Goal: Task Accomplishment & Management: Complete application form

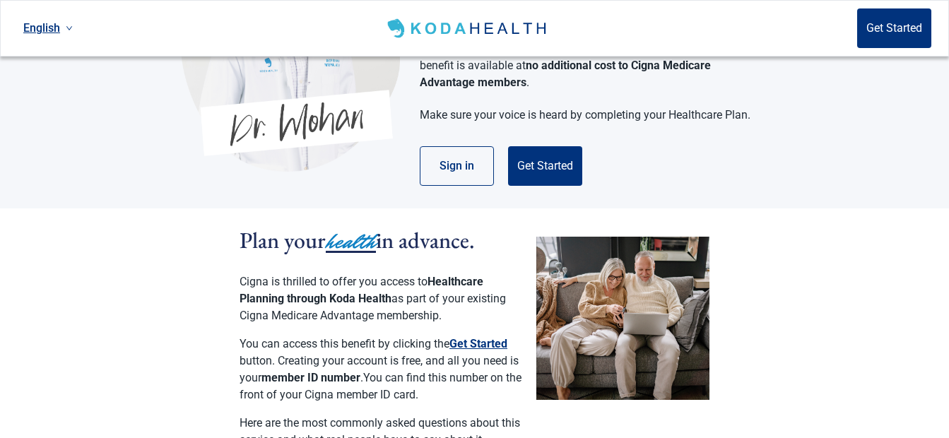
scroll to position [143, 0]
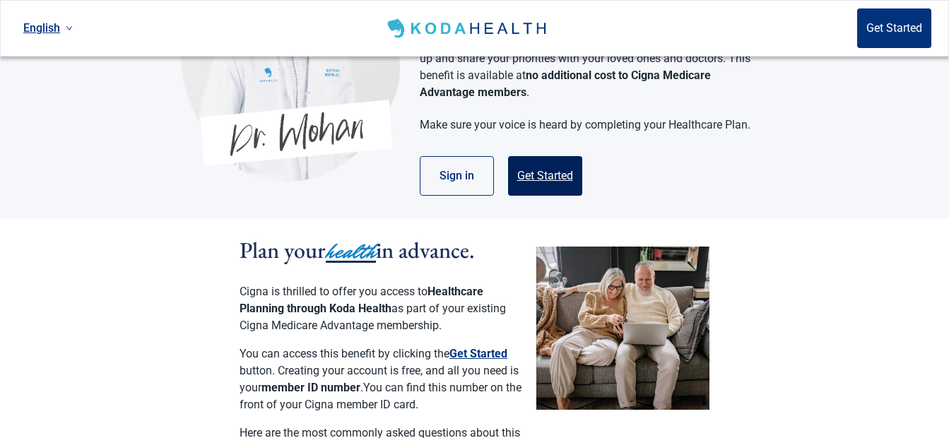
click at [544, 159] on button "Get Started" at bounding box center [545, 176] width 74 height 40
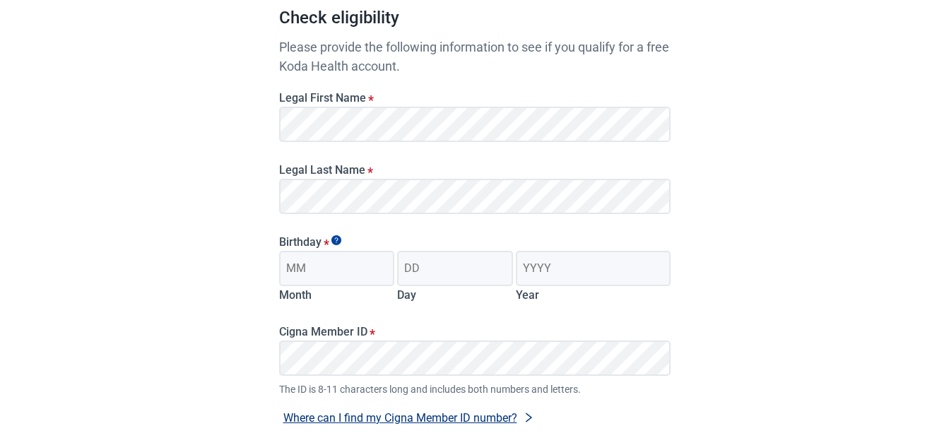
click at [527, 143] on div "Legal First Name *" at bounding box center [474, 112] width 403 height 72
click at [370, 282] on input "Month" at bounding box center [337, 268] width 116 height 35
type input "02"
type input "23"
type input "1957"
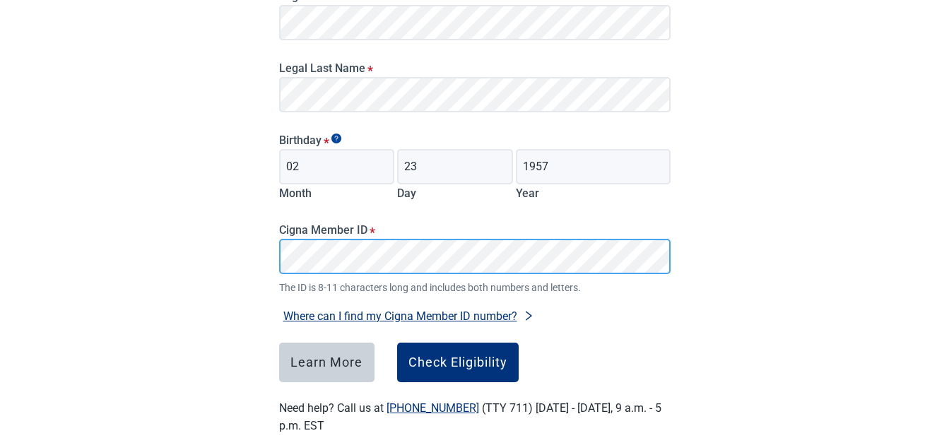
scroll to position [276, 0]
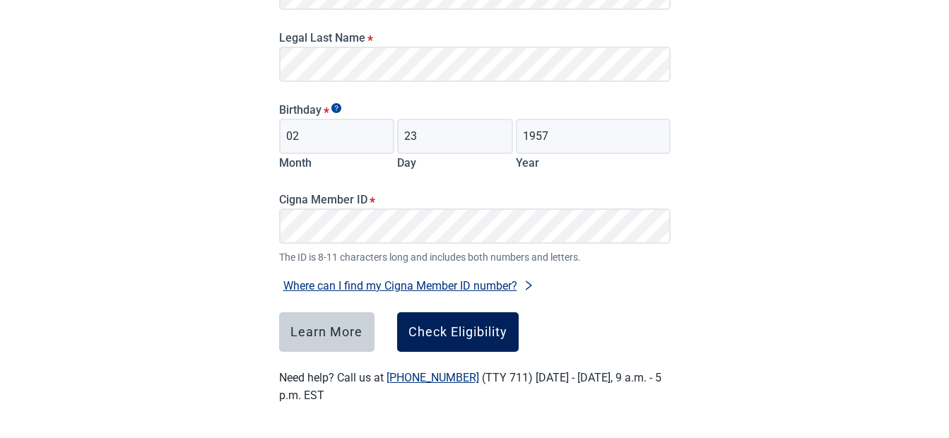
click at [470, 333] on div "Check Eligibility" at bounding box center [457, 332] width 99 height 14
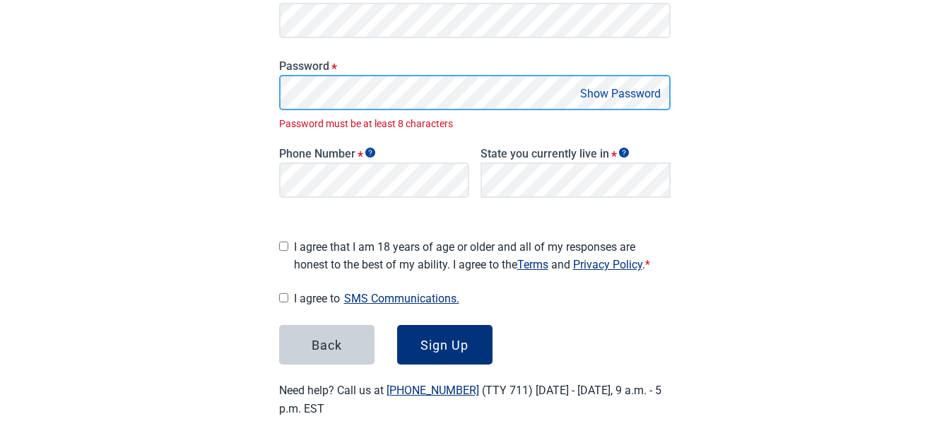
scroll to position [301, 0]
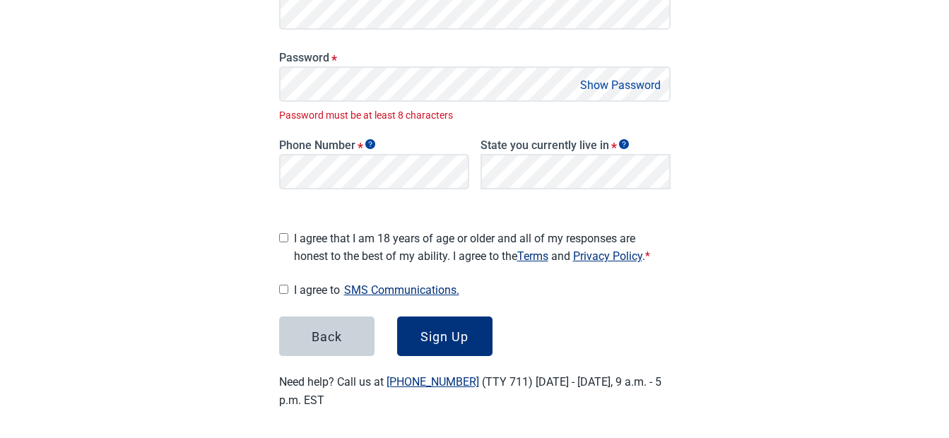
click at [606, 83] on button "Show Password" at bounding box center [620, 85] width 89 height 19
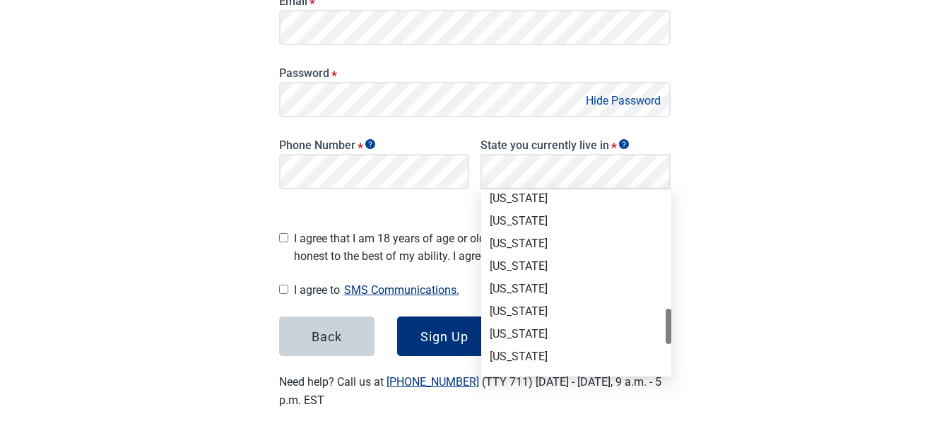
scroll to position [862, 0]
drag, startPoint x: 669, startPoint y: 212, endPoint x: 664, endPoint y: 346, distance: 133.7
click at [664, 346] on div "[US_STATE] [US_STATE] [US_STATE] [US_STATE] [US_STATE] [US_STATE] [US_STATE] [U…" at bounding box center [576, 283] width 190 height 181
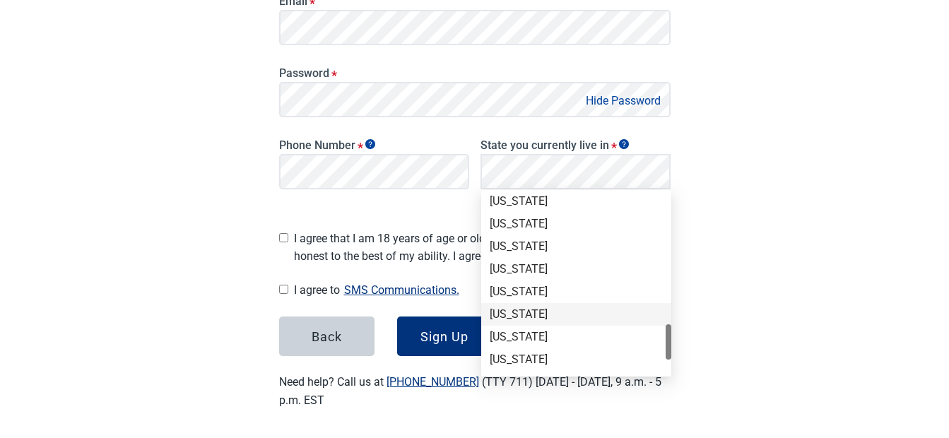
click at [516, 313] on div "[US_STATE]" at bounding box center [576, 315] width 173 height 16
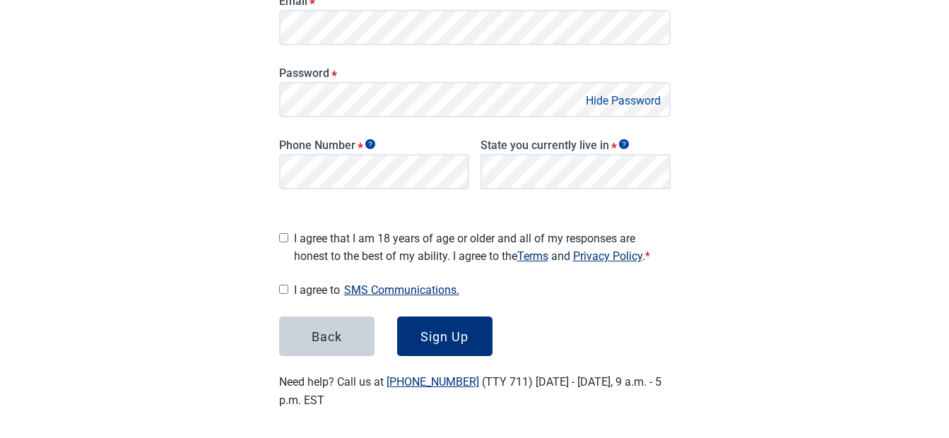
click at [278, 235] on main "Great News! You qualify for a free Koda Health account. Create your account Ple…" at bounding box center [474, 90] width 459 height 706
click at [282, 286] on input "I agree to SMS Communications." at bounding box center [283, 289] width 9 height 9
checkbox input "true"
click at [285, 235] on input "I agree that I am 18 years of age or older and all of my responses are honest t…" at bounding box center [283, 237] width 9 height 9
checkbox input "true"
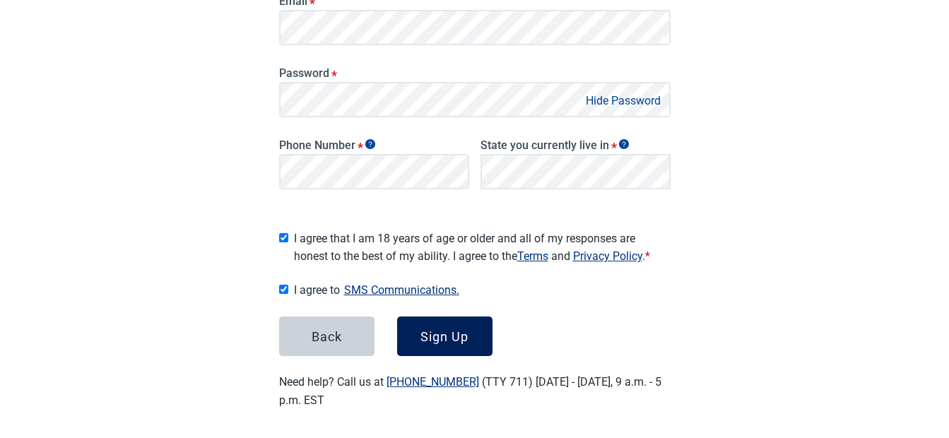
click at [452, 335] on div "Sign Up" at bounding box center [444, 336] width 48 height 14
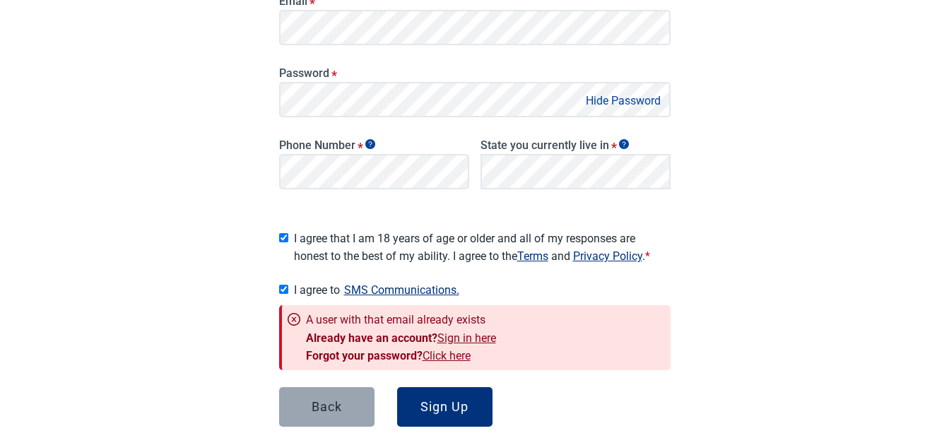
click at [308, 404] on button "Back" at bounding box center [326, 407] width 95 height 40
